Goal: Task Accomplishment & Management: Complete application form

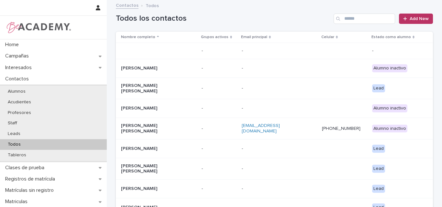
click at [363, 16] on input "Search" at bounding box center [363, 19] width 61 height 10
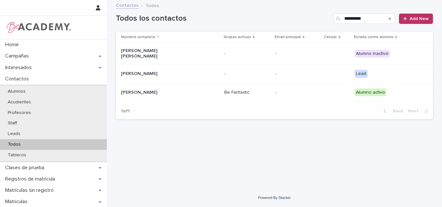
type input "**********"
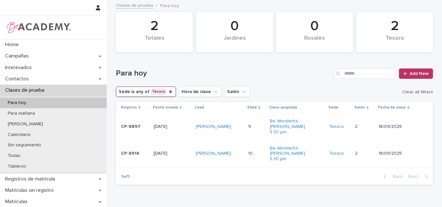
click at [128, 160] on td "CP-8916" at bounding box center [133, 153] width 35 height 27
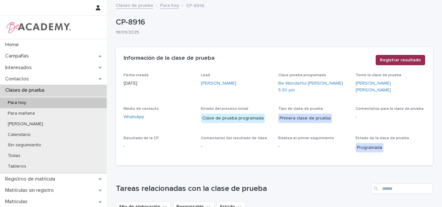
click at [395, 60] on span "Registrar resultado" at bounding box center [400, 60] width 41 height 6
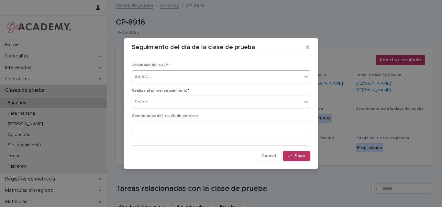
click at [306, 74] on icon at bounding box center [306, 76] width 6 height 6
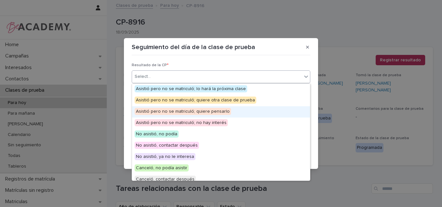
scroll to position [32, 0]
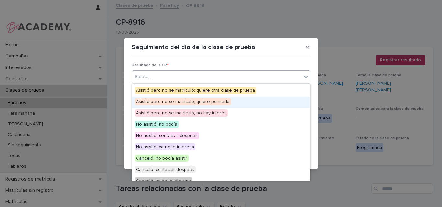
click at [190, 104] on span "Asistió pero no se matriculó; quiere pensarlo" at bounding box center [183, 101] width 96 height 7
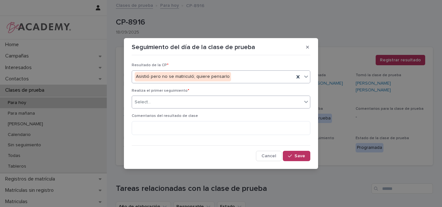
click at [201, 98] on div "Select..." at bounding box center [217, 102] width 170 height 11
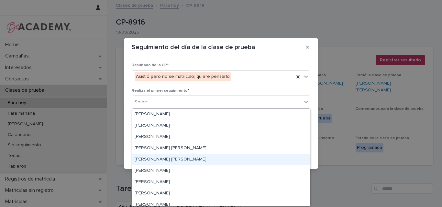
click at [174, 162] on div "[PERSON_NAME] [PERSON_NAME]" at bounding box center [221, 159] width 178 height 11
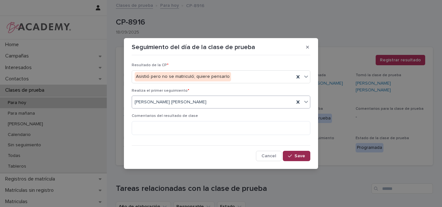
click at [295, 153] on button "Save" at bounding box center [296, 156] width 27 height 10
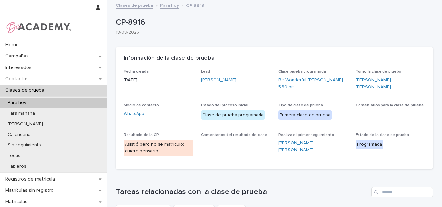
click at [210, 80] on link "[PERSON_NAME]" at bounding box center [218, 80] width 35 height 7
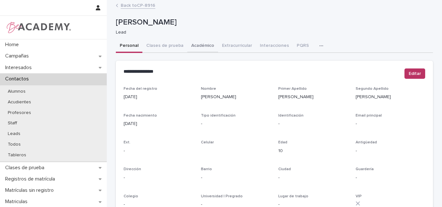
click at [192, 42] on button "Académico" at bounding box center [202, 46] width 31 height 14
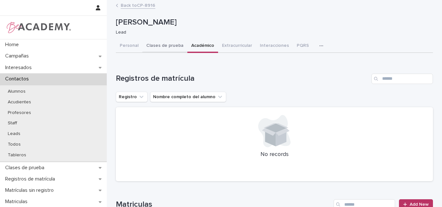
click at [166, 44] on button "Clases de prueba" at bounding box center [164, 46] width 45 height 14
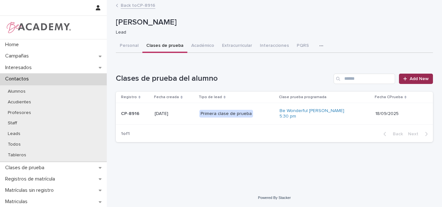
click at [409, 76] on link "Add New" at bounding box center [416, 79] width 34 height 10
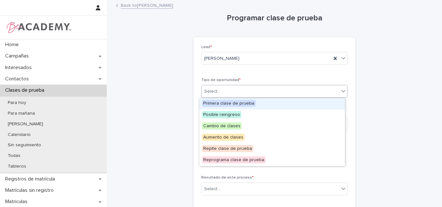
click at [309, 94] on div "Select..." at bounding box center [269, 91] width 137 height 11
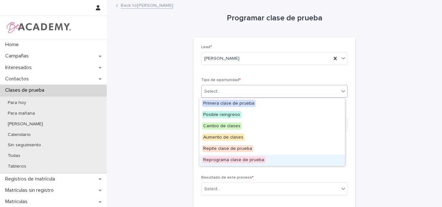
click at [224, 163] on span "Reprograma clase de prueba" at bounding box center [234, 160] width 64 height 7
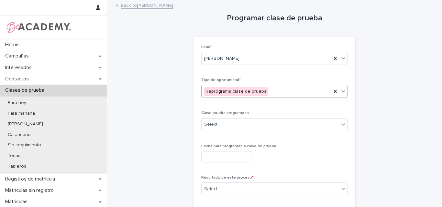
click at [241, 91] on div "Reprograma clase de prueba" at bounding box center [236, 91] width 64 height 9
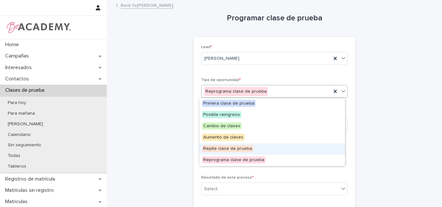
click at [235, 149] on span "Repite clase de prueba" at bounding box center [227, 148] width 51 height 7
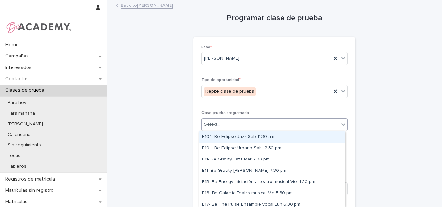
click at [239, 124] on div "Select..." at bounding box center [269, 124] width 137 height 11
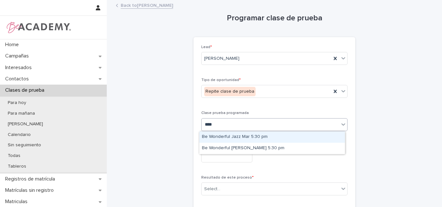
type input "*****"
click at [244, 139] on div "Be Wonderful Jazz Mar 5:30 pm" at bounding box center [272, 137] width 146 height 11
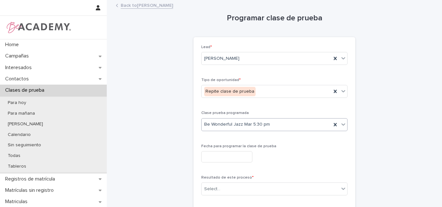
click at [239, 153] on input "text" at bounding box center [226, 156] width 51 height 11
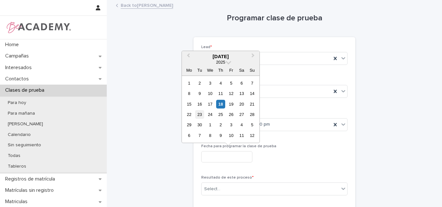
click at [200, 114] on div "23" at bounding box center [199, 114] width 9 height 9
type input "**********"
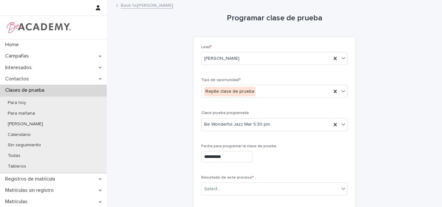
scroll to position [32, 0]
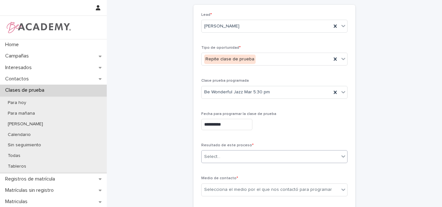
click at [257, 152] on div "Select..." at bounding box center [269, 157] width 137 height 11
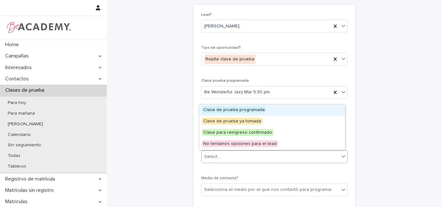
click at [252, 110] on span "Clase de prueba programada" at bounding box center [234, 109] width 64 height 7
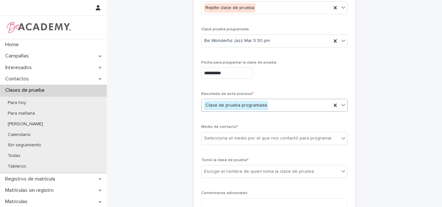
scroll to position [97, 0]
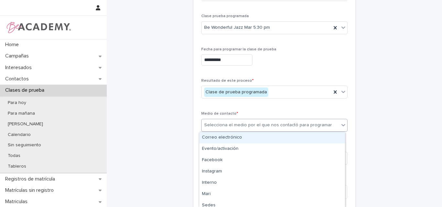
click at [294, 124] on div "Selecciona el medio por el que nos contactó para programar" at bounding box center [268, 125] width 128 height 7
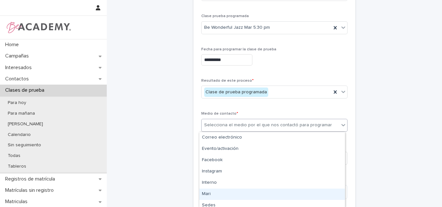
type input "*"
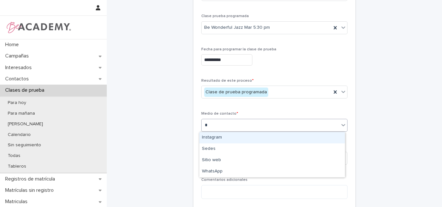
type input "**"
click at [235, 138] on div "Sedes" at bounding box center [272, 137] width 146 height 11
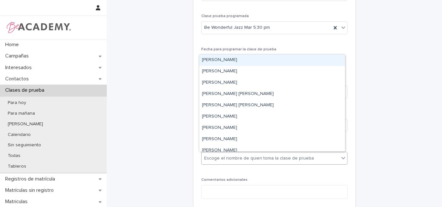
click at [236, 157] on div "Escoge el nombre de quien toma la clase de prueba" at bounding box center [259, 158] width 110 height 7
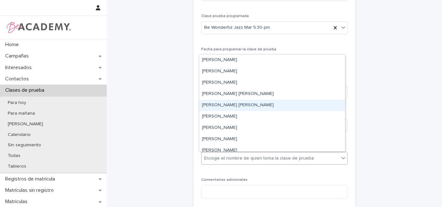
click at [232, 103] on div "[PERSON_NAME] [PERSON_NAME]" at bounding box center [272, 105] width 146 height 11
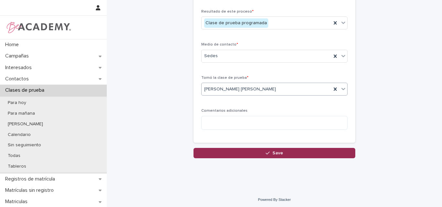
scroll to position [168, 0]
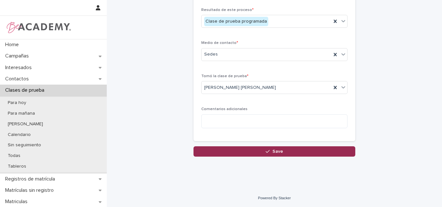
click at [261, 151] on button "Save" at bounding box center [274, 152] width 162 height 10
